Goal: Task Accomplishment & Management: Manage account settings

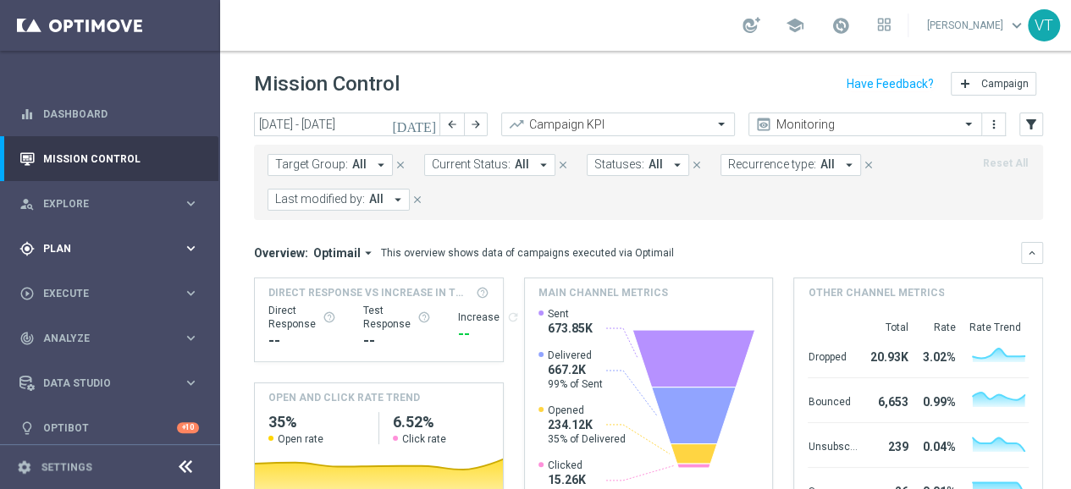
click at [53, 245] on span "Plan" at bounding box center [113, 249] width 140 height 10
click at [75, 286] on link "Target Groups" at bounding box center [110, 284] width 132 height 14
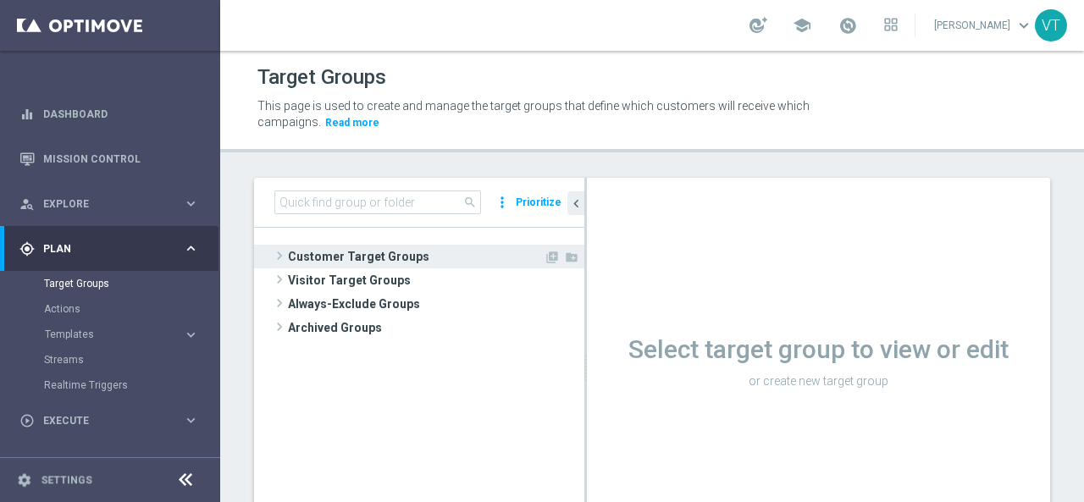
click at [274, 255] on span at bounding box center [279, 256] width 17 height 20
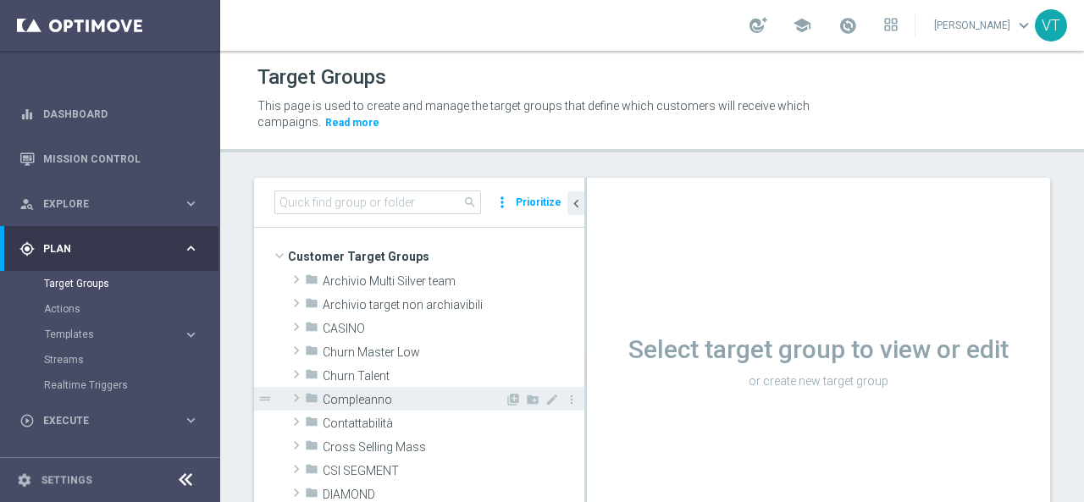
scroll to position [85, 0]
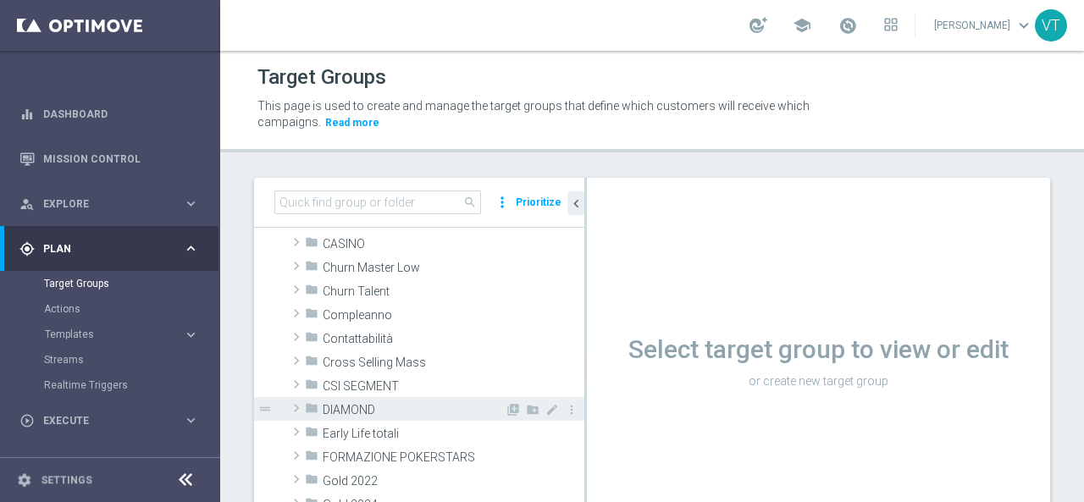
click at [296, 406] on span at bounding box center [296, 408] width 17 height 20
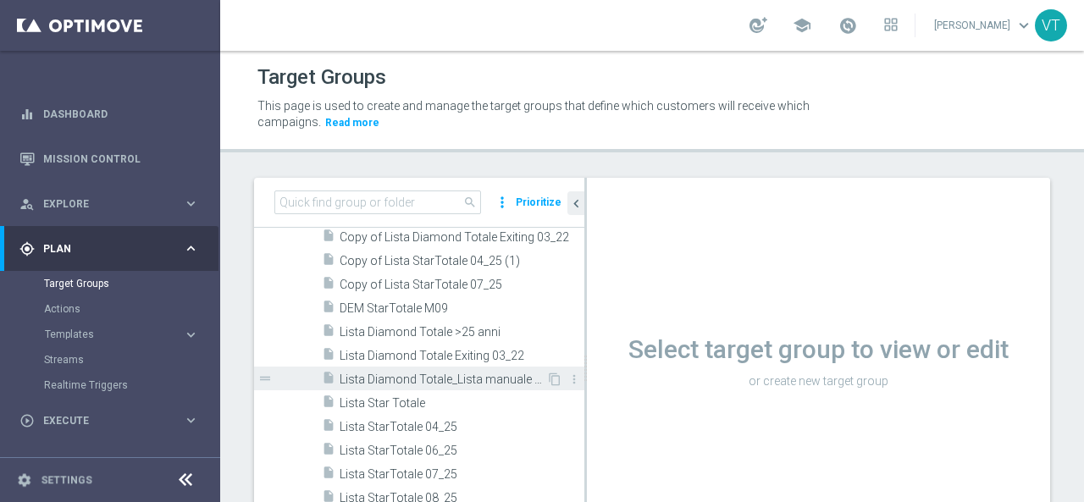
scroll to position [508, 0]
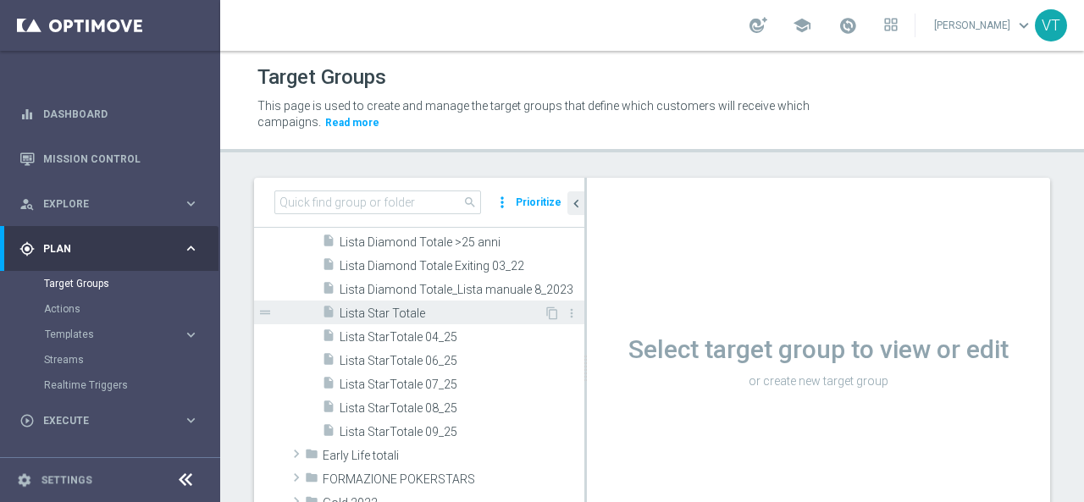
click at [408, 319] on span "Lista Star Totale" at bounding box center [442, 314] width 204 height 14
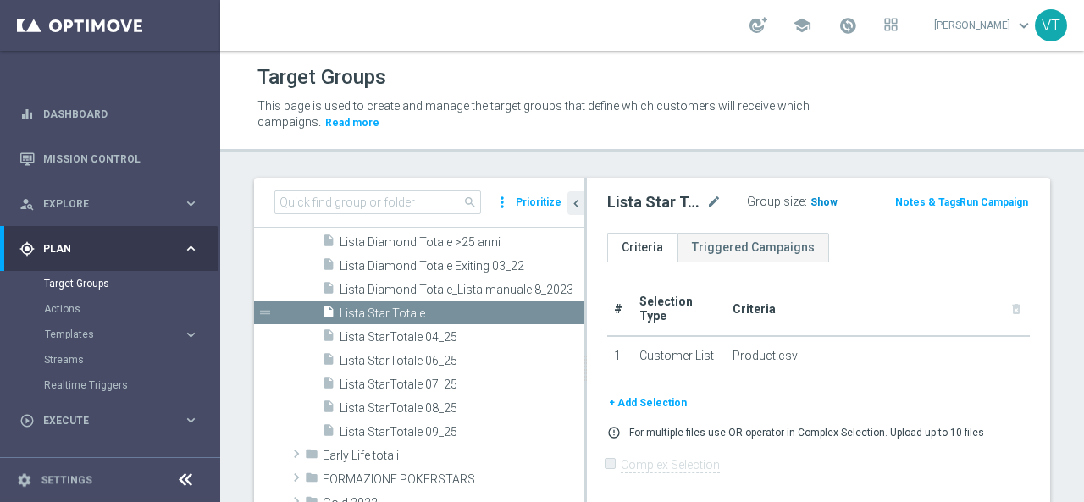
click at [815, 201] on span "Show" at bounding box center [823, 202] width 27 height 12
click at [816, 201] on span "3,675" at bounding box center [826, 204] width 30 height 16
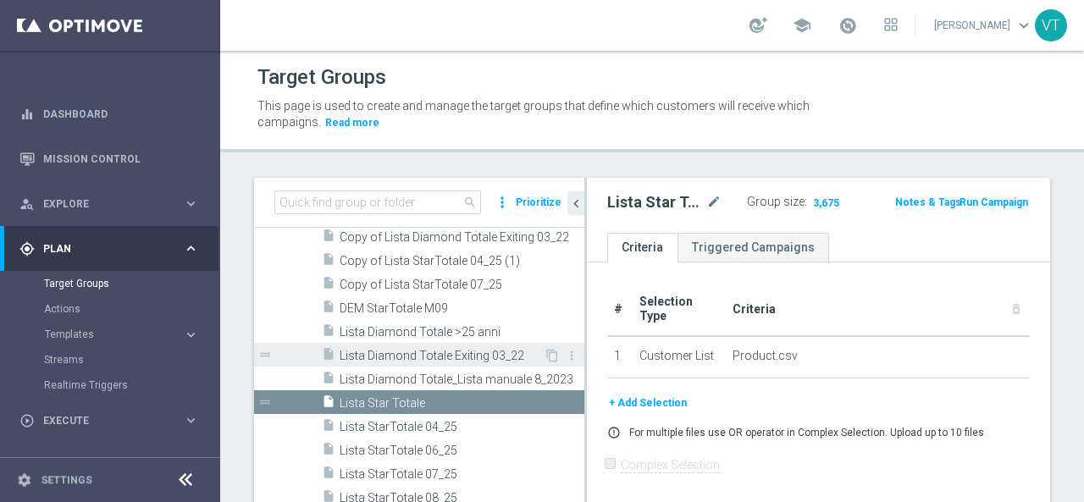
scroll to position [169, 0]
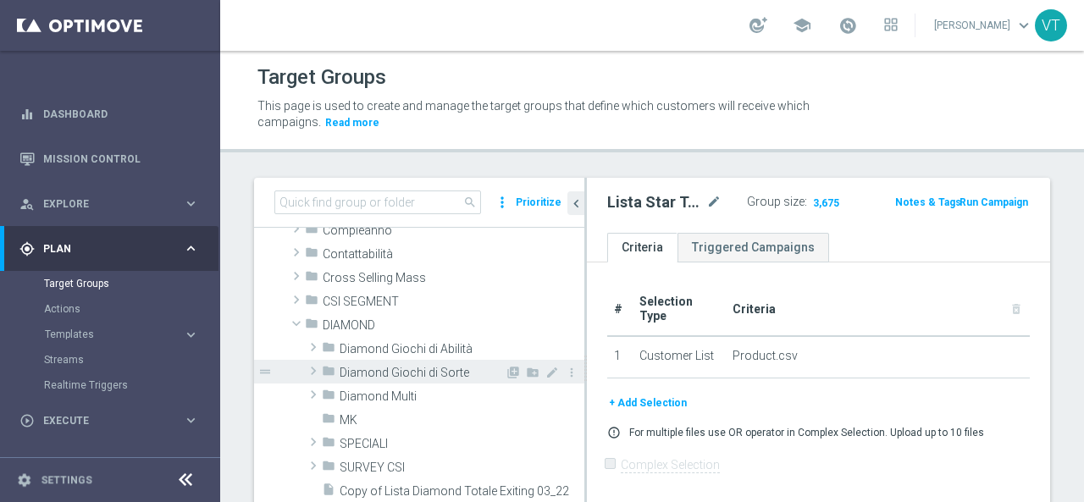
click at [310, 368] on span at bounding box center [313, 371] width 17 height 20
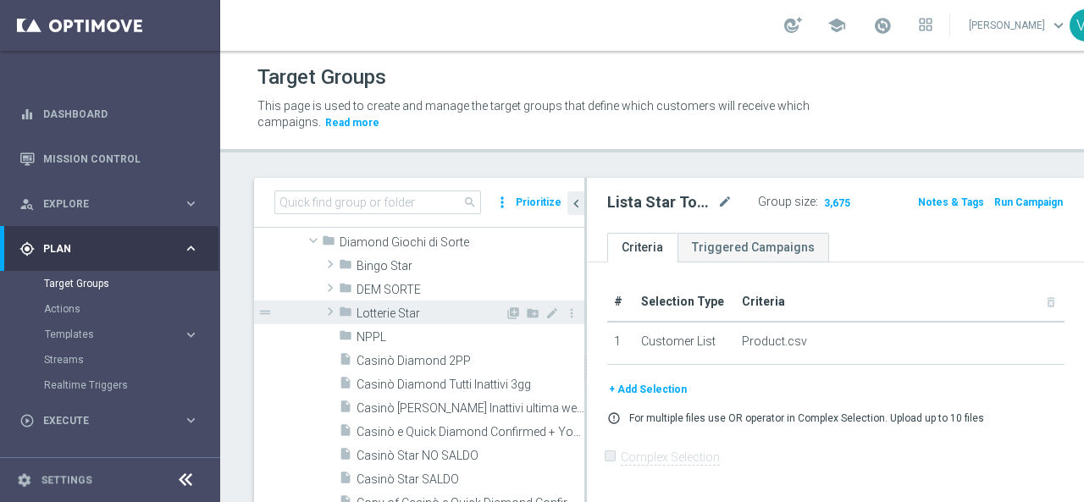
scroll to position [339, 0]
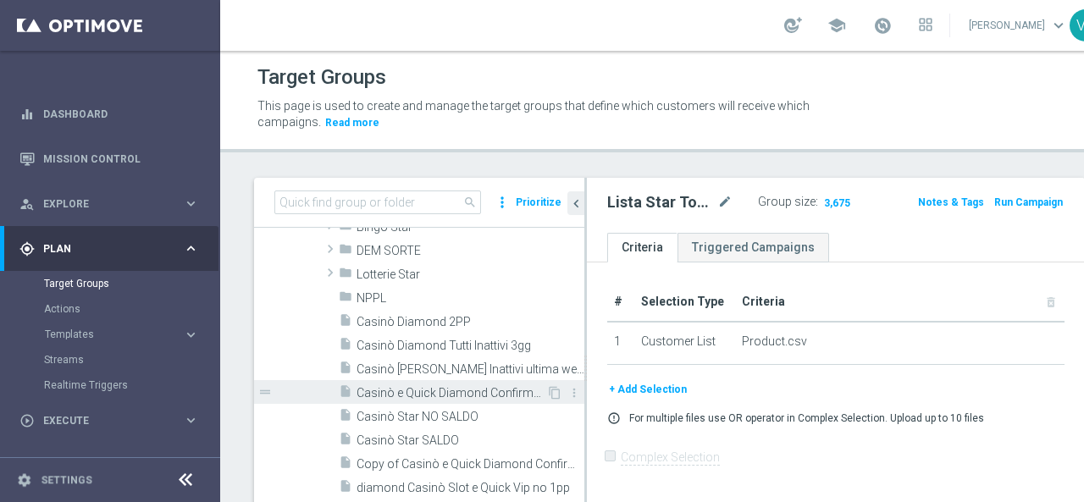
click at [404, 390] on span "Casinò e Quick Diamond Confirmed + Young+ Exiting" at bounding box center [452, 393] width 190 height 14
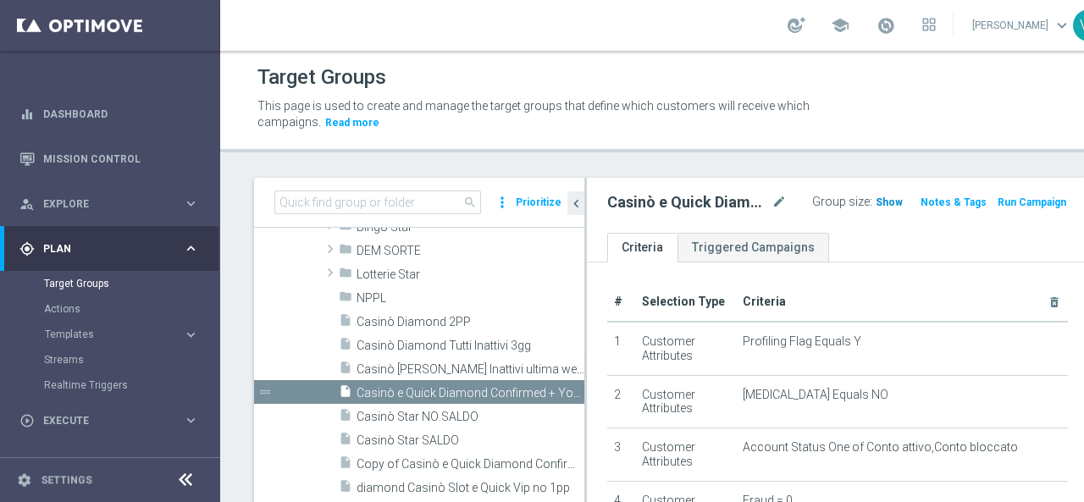
click at [876, 199] on span "Show" at bounding box center [889, 202] width 27 height 12
click at [876, 202] on span "2,225" at bounding box center [891, 204] width 30 height 16
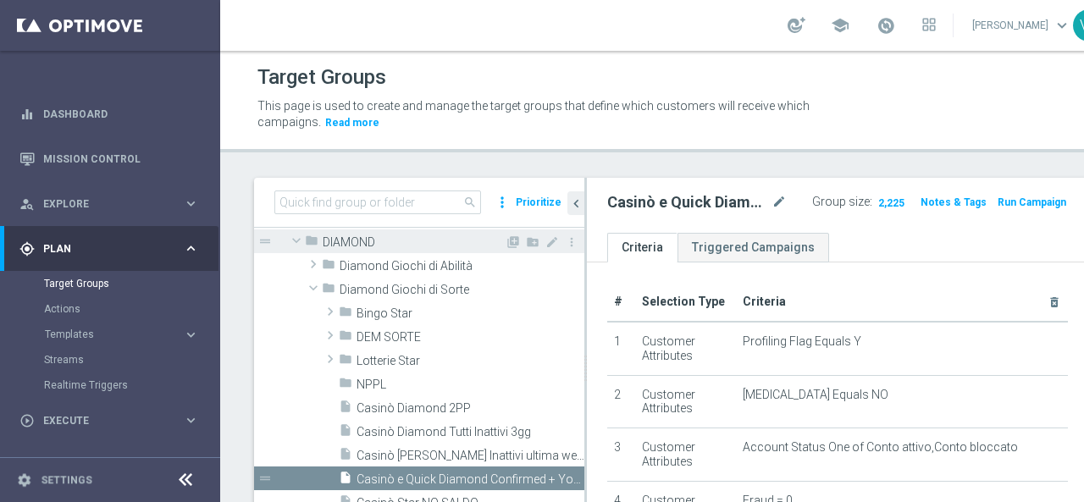
scroll to position [169, 0]
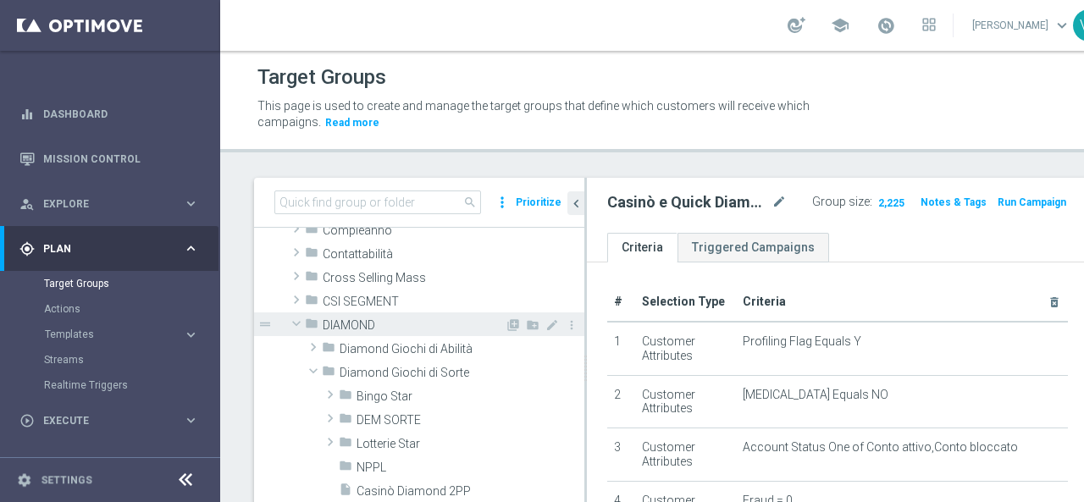
click at [354, 325] on span "DIAMOND" at bounding box center [414, 325] width 182 height 14
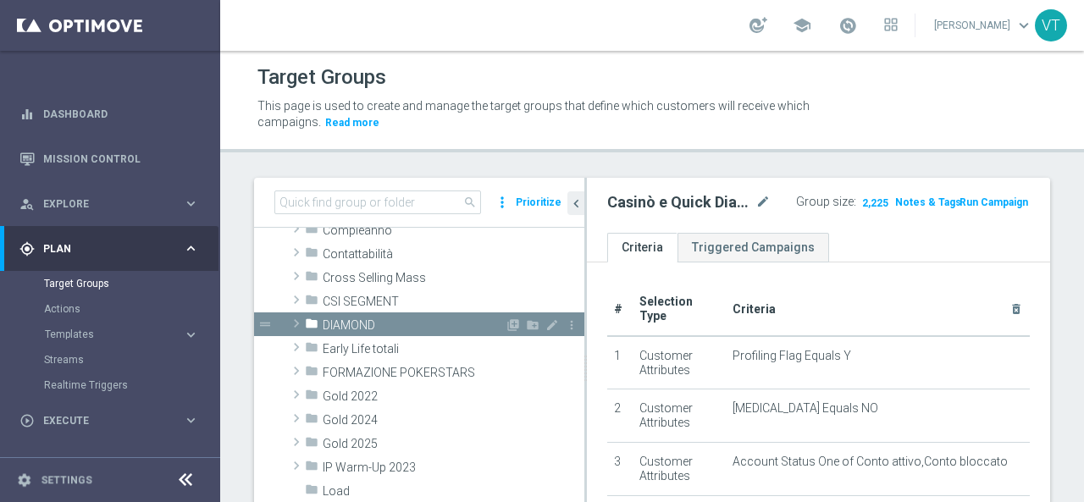
click at [296, 324] on span at bounding box center [296, 323] width 17 height 20
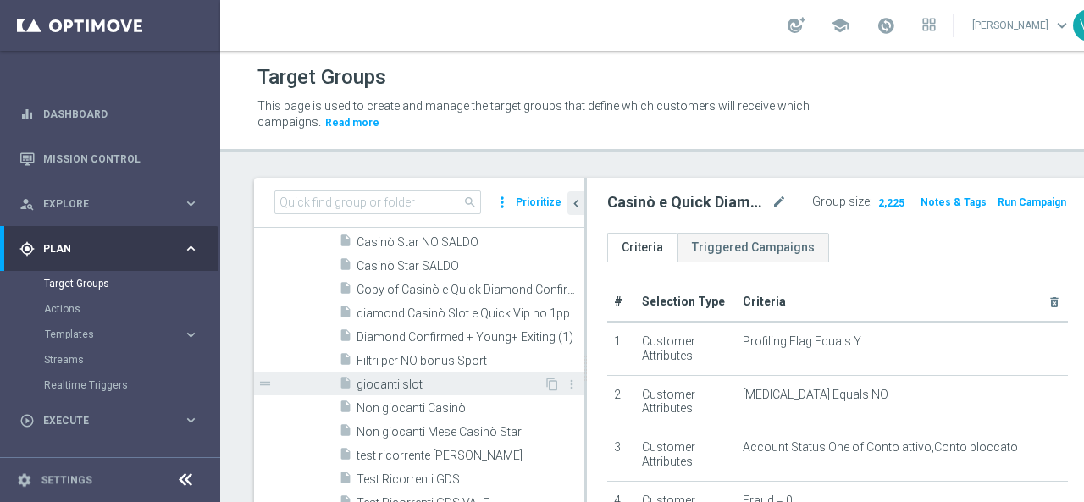
scroll to position [254, 0]
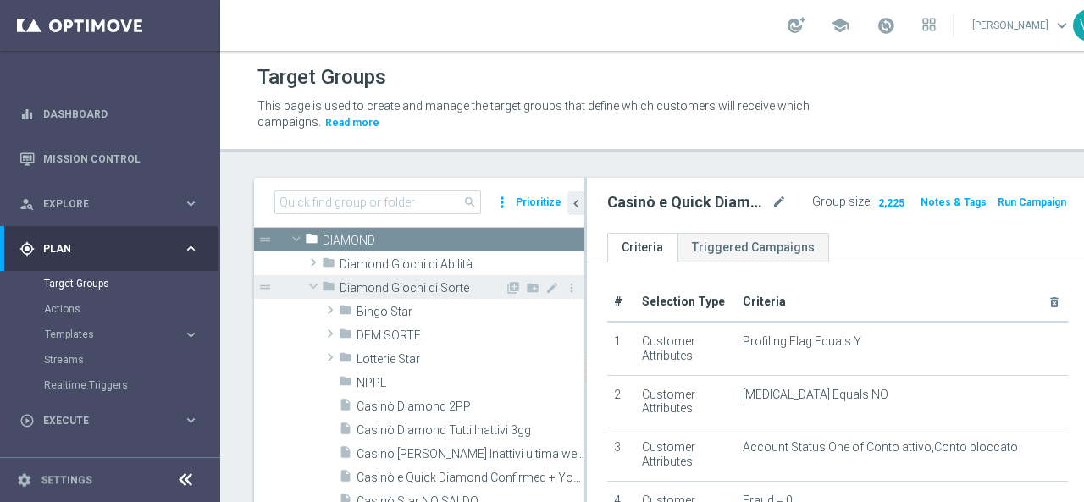
click at [317, 285] on span at bounding box center [313, 286] width 20 height 17
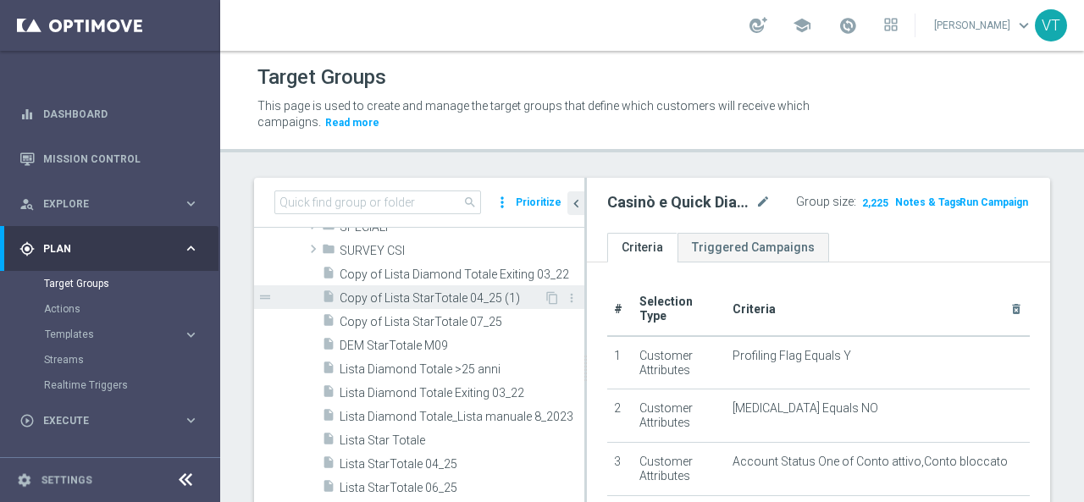
scroll to position [423, 0]
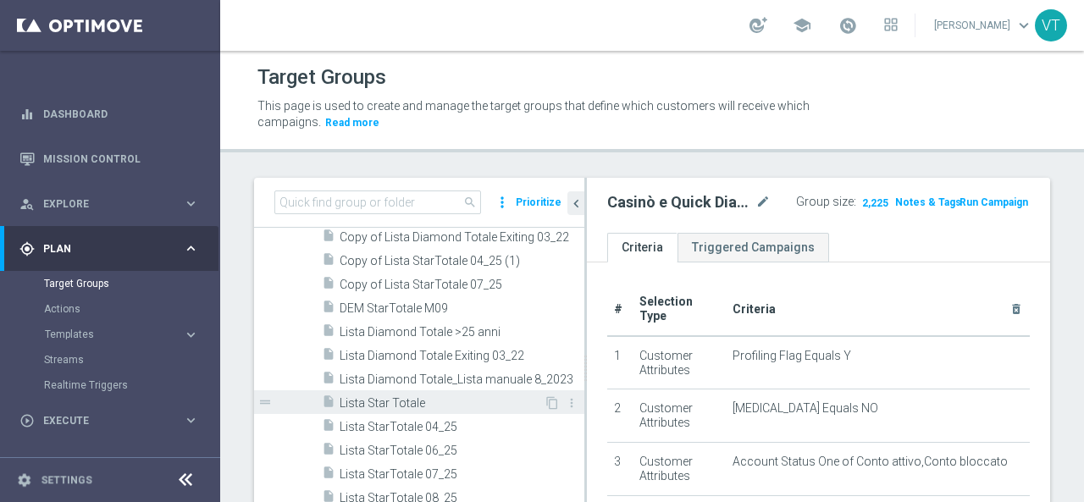
click at [403, 406] on span "Lista Star Totale" at bounding box center [442, 403] width 204 height 14
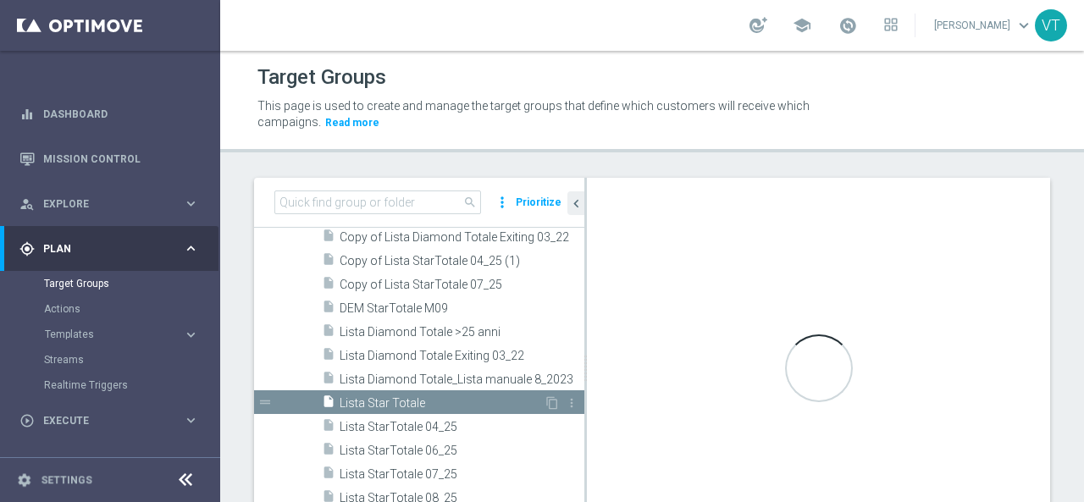
type input "DIAMOND"
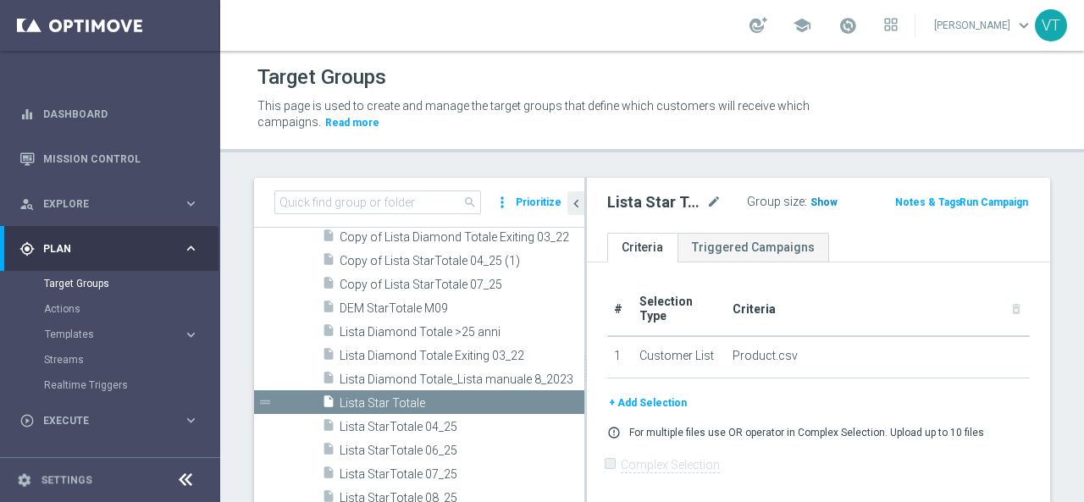
click at [820, 201] on span "Show" at bounding box center [823, 202] width 27 height 12
click at [820, 201] on span "3,675" at bounding box center [826, 204] width 30 height 16
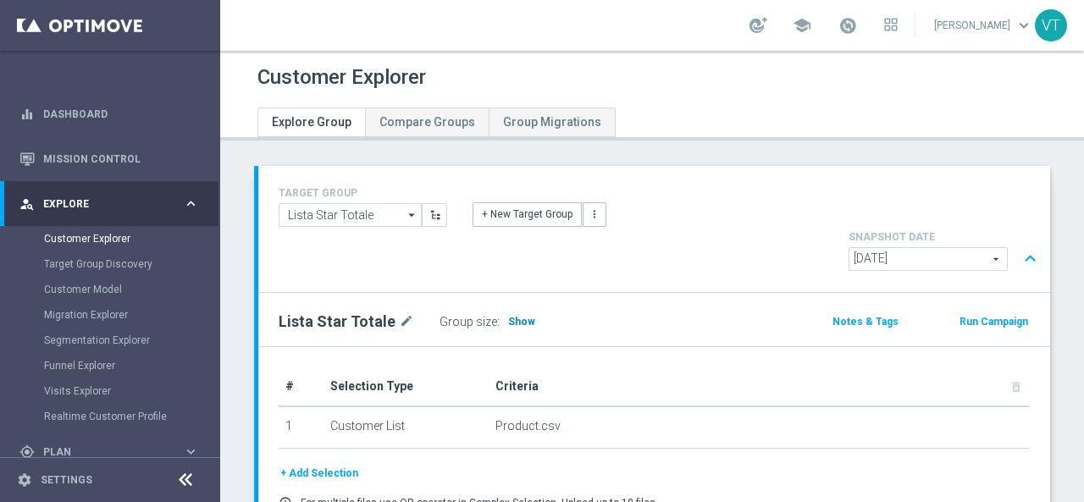
click at [510, 316] on span "Show" at bounding box center [521, 322] width 27 height 12
click at [75, 240] on link "Customer Explorer" at bounding box center [110, 239] width 132 height 14
click at [513, 316] on span "Show" at bounding box center [521, 322] width 27 height 12
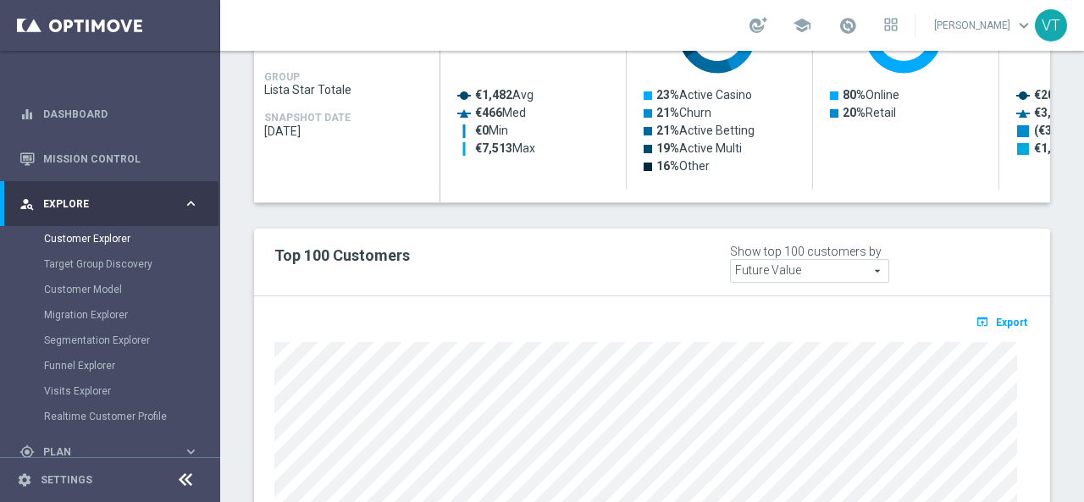
scroll to position [1016, 0]
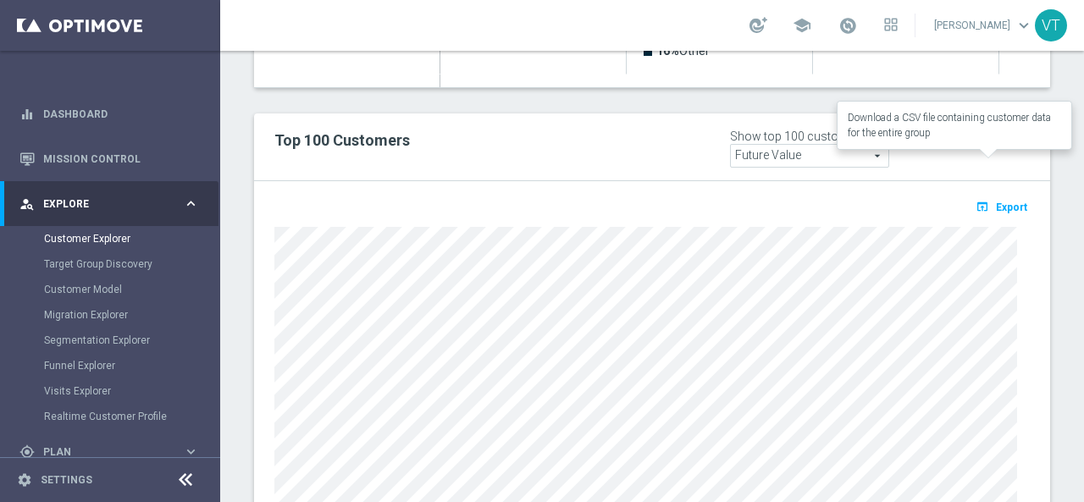
click at [1003, 202] on span "Export" at bounding box center [1011, 208] width 31 height 12
